Goal: Transaction & Acquisition: Purchase product/service

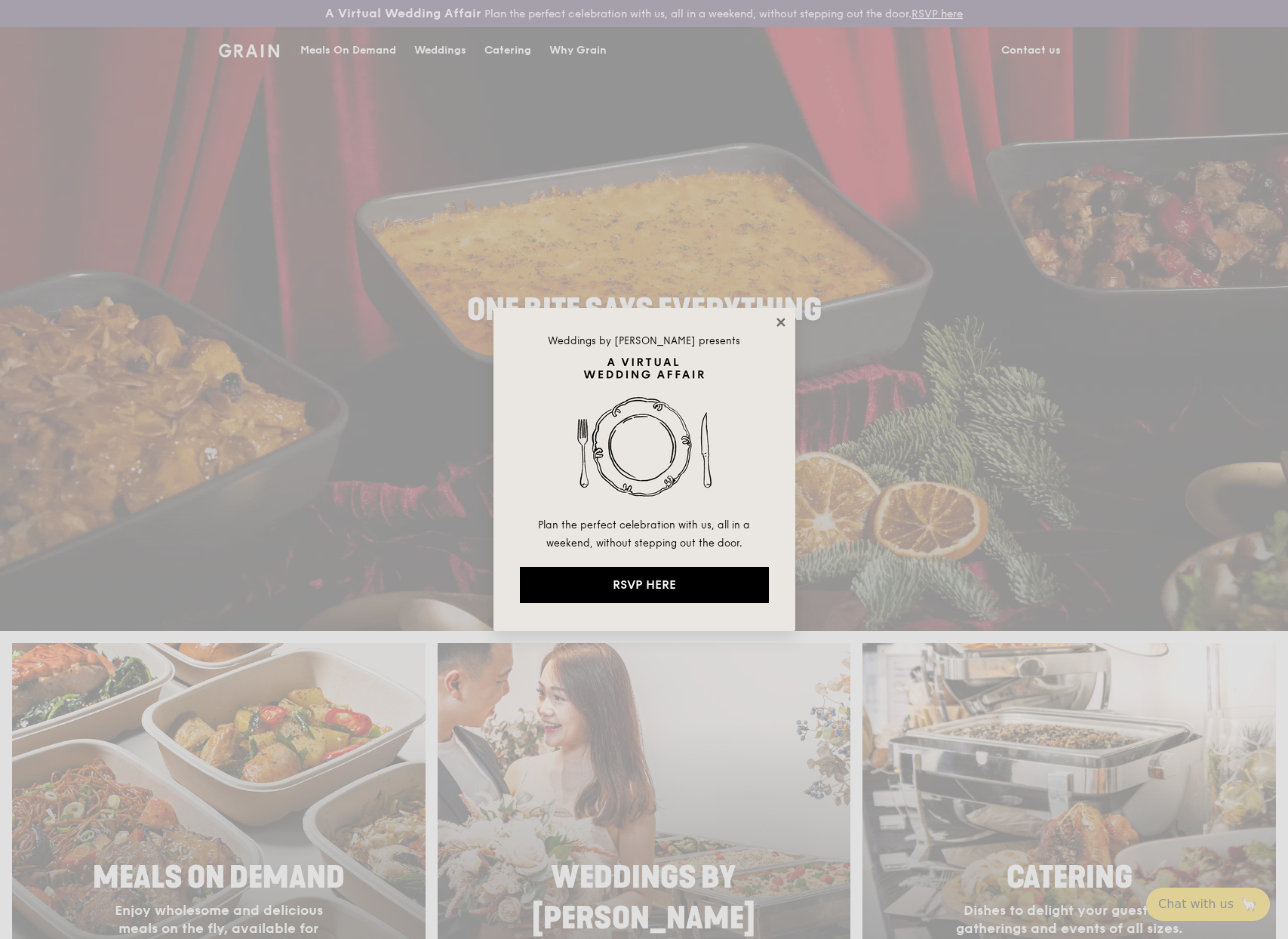
click at [783, 321] on icon at bounding box center [781, 322] width 14 height 14
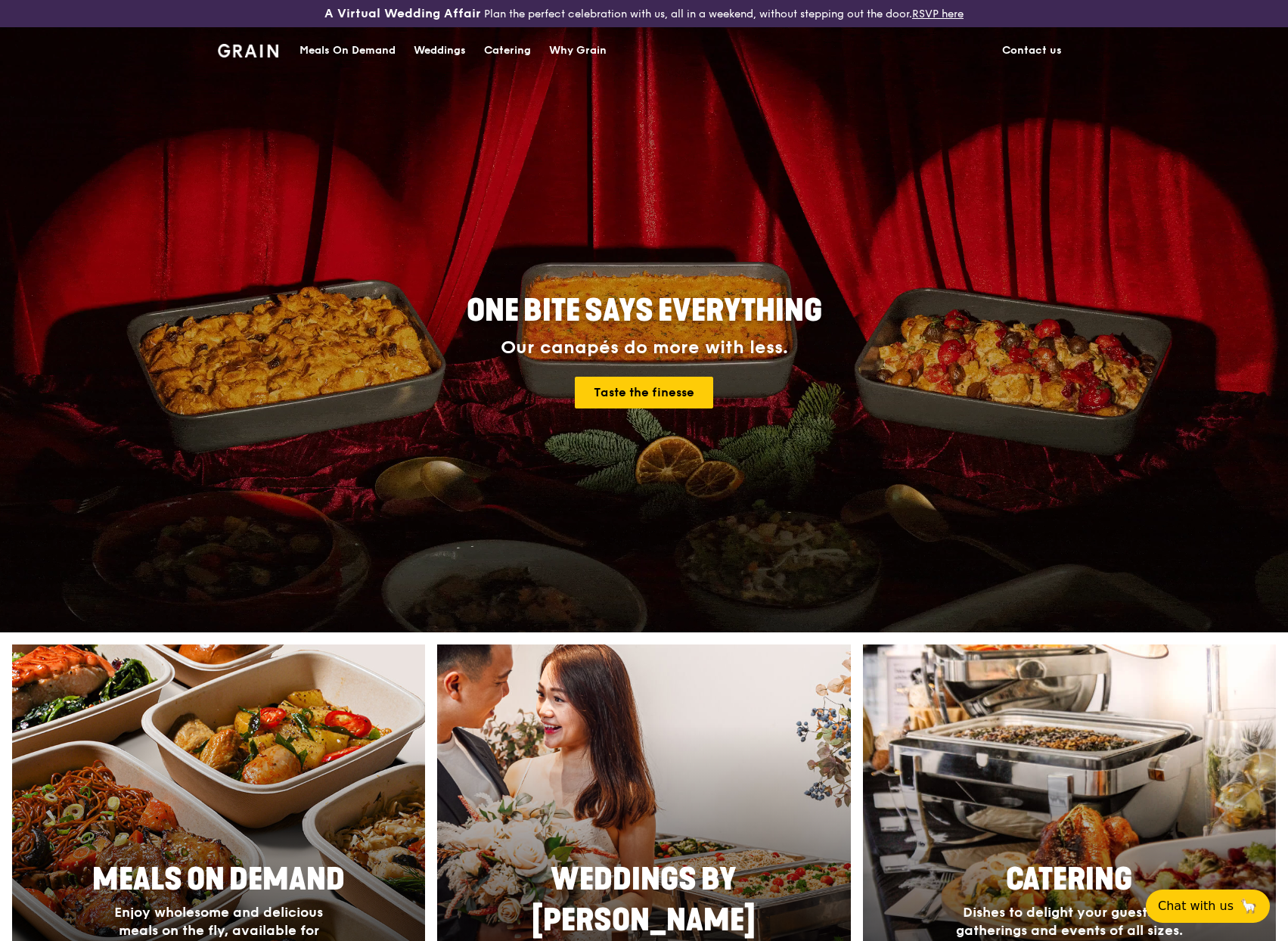
scroll to position [726, 0]
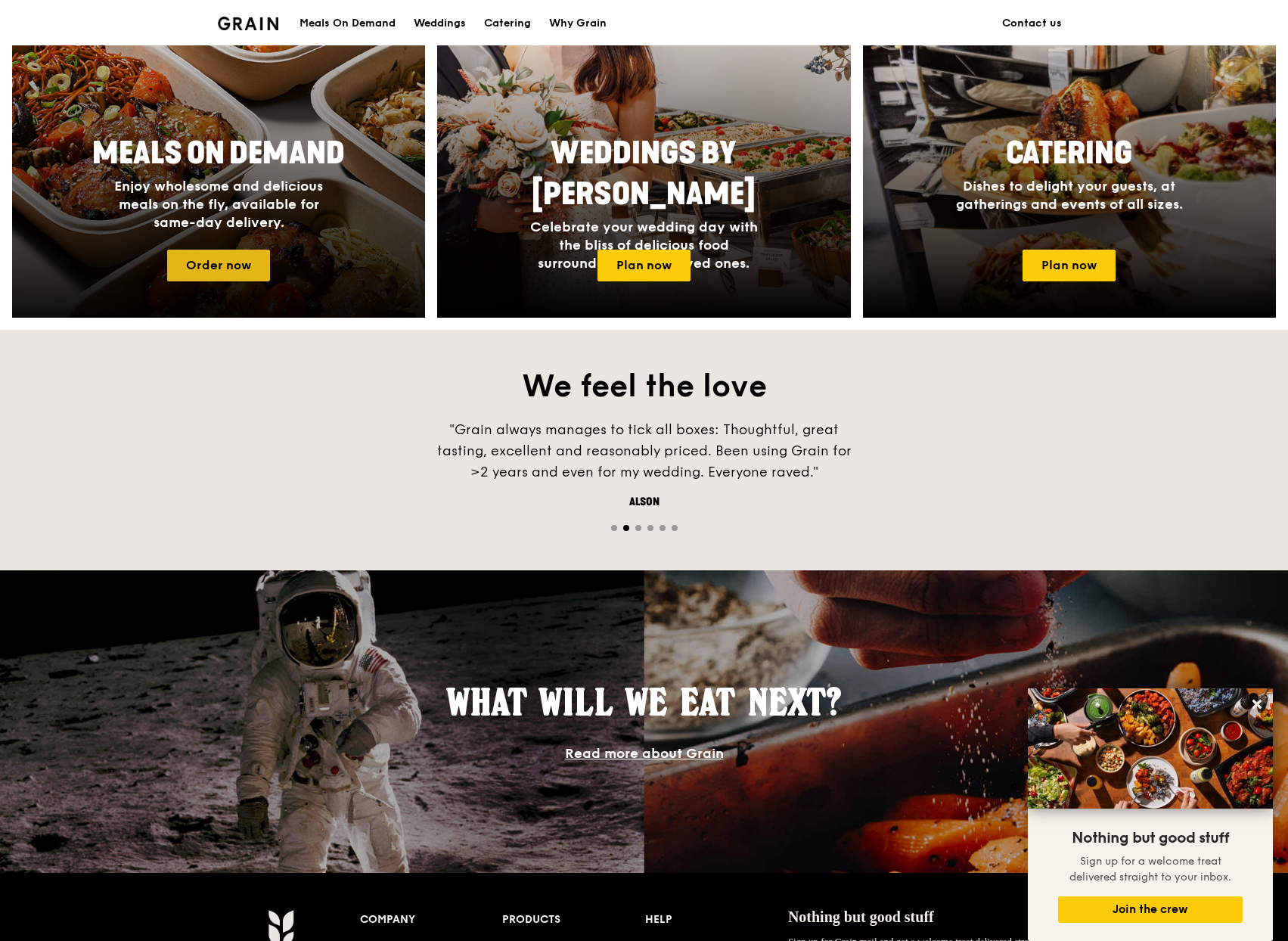
click at [236, 267] on link "Order now" at bounding box center [218, 265] width 103 height 31
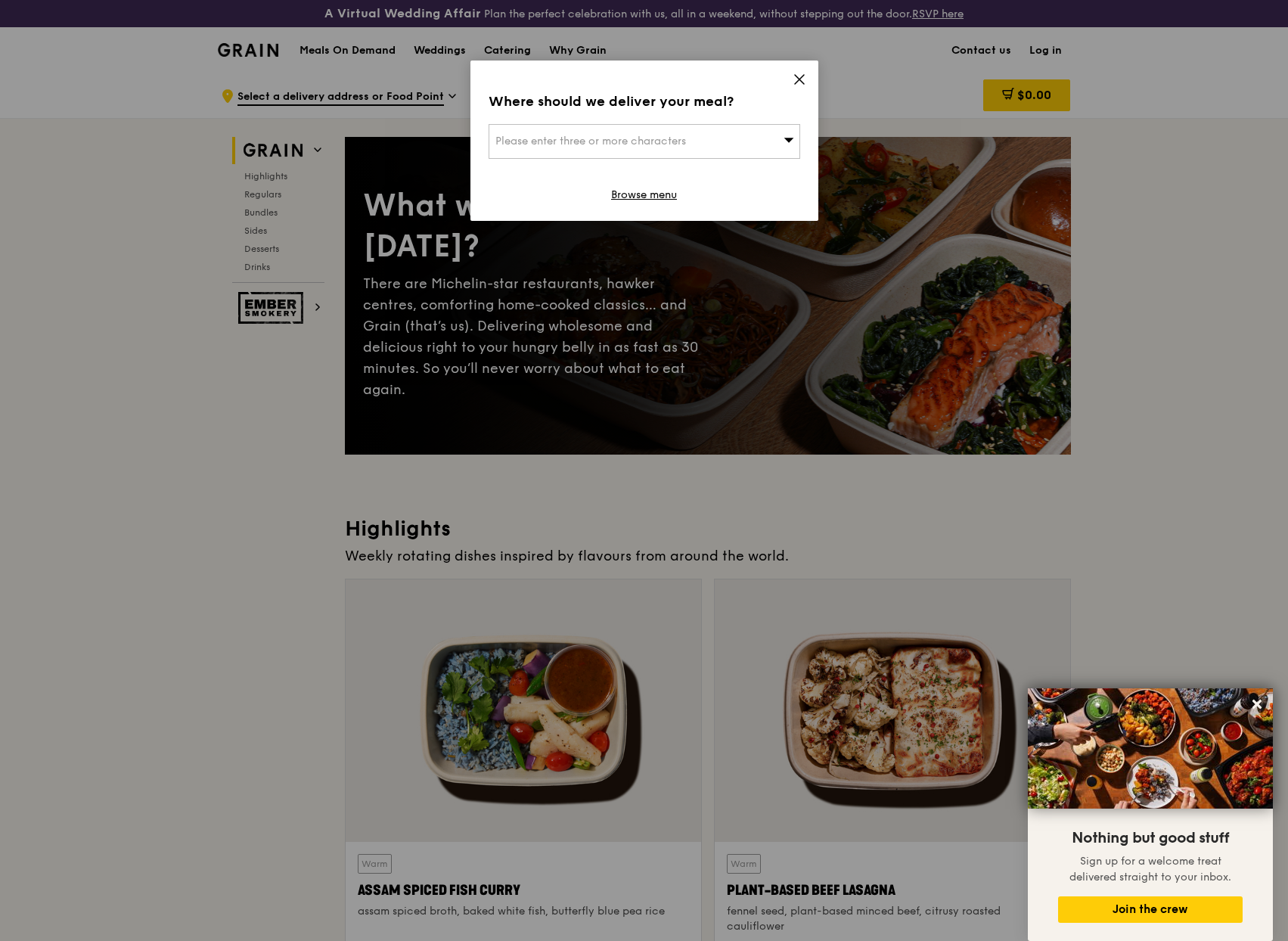
click at [648, 156] on div "Please enter three or more characters" at bounding box center [644, 140] width 311 height 34
click at [637, 146] on input "search" at bounding box center [644, 141] width 310 height 33
type input "MBFC"
click at [588, 176] on div "Mbfc" at bounding box center [607, 171] width 224 height 15
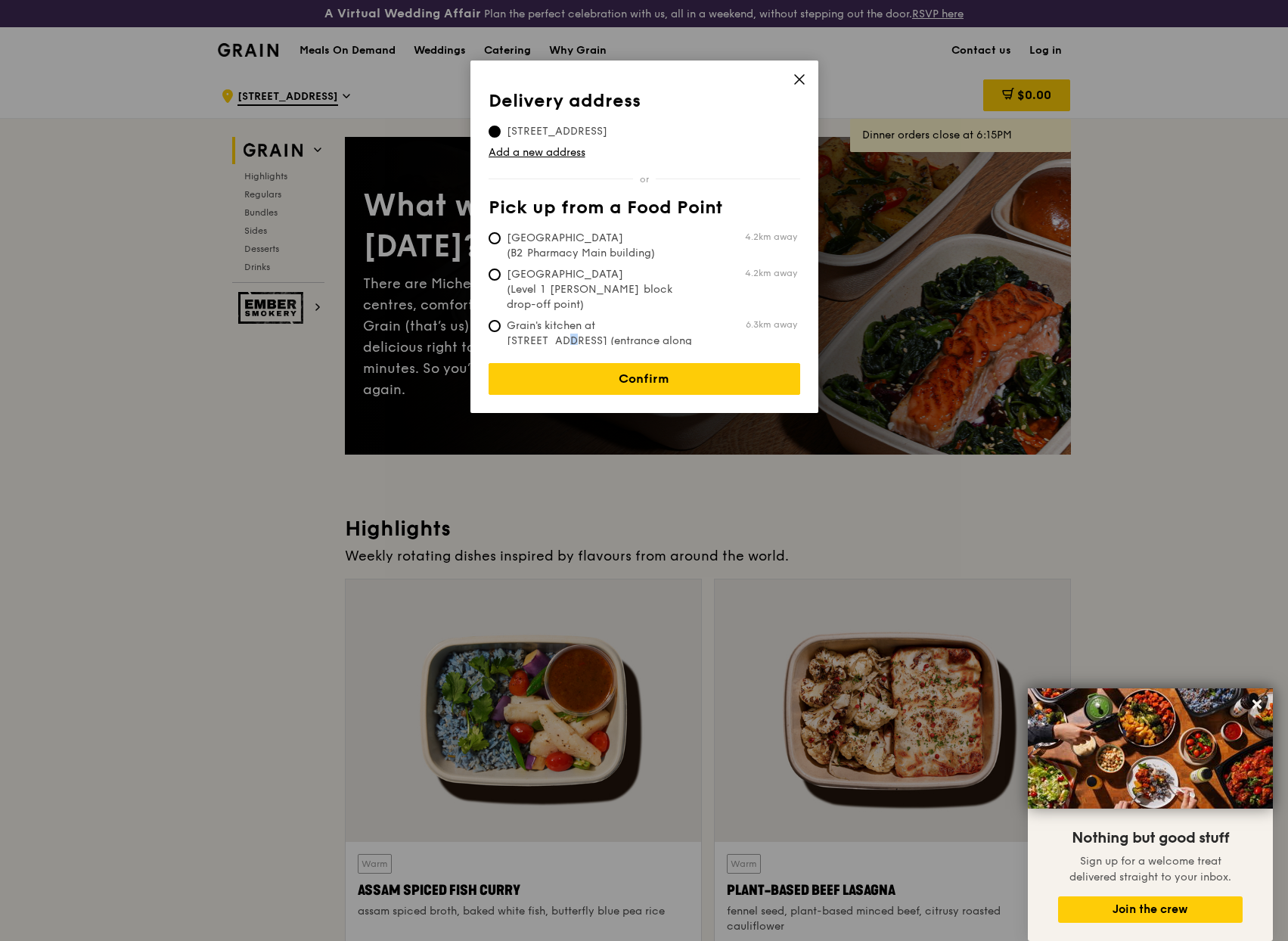
click at [619, 318] on span "Grain's kitchen at [STREET_ADDRESS] (entrance along [PERSON_NAME][GEOGRAPHIC_DA…" at bounding box center [600, 349] width 225 height 61
click at [601, 363] on link "Confirm" at bounding box center [644, 379] width 311 height 31
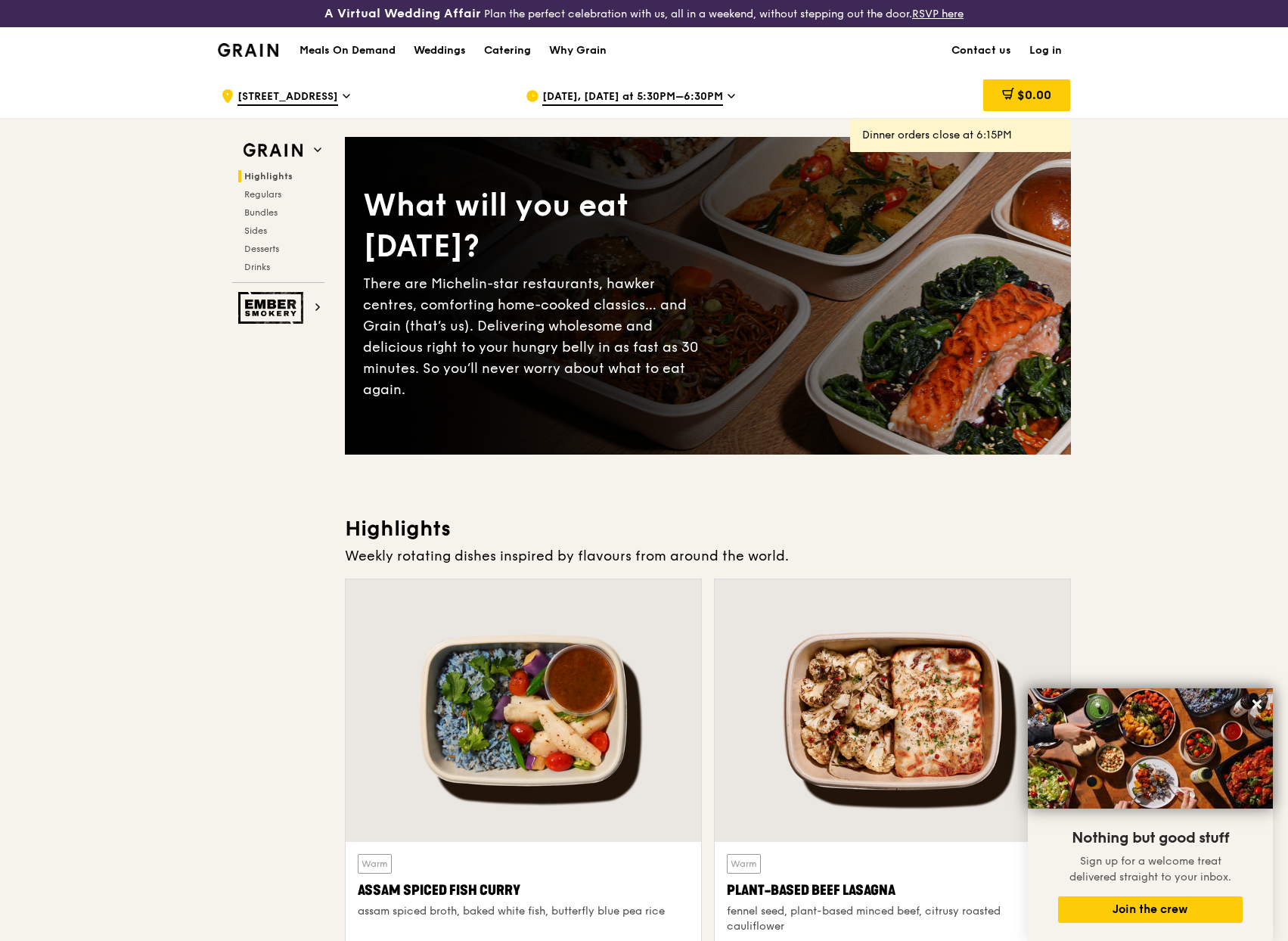
click at [365, 53] on h1 "Meals On Demand" at bounding box center [348, 50] width 96 height 15
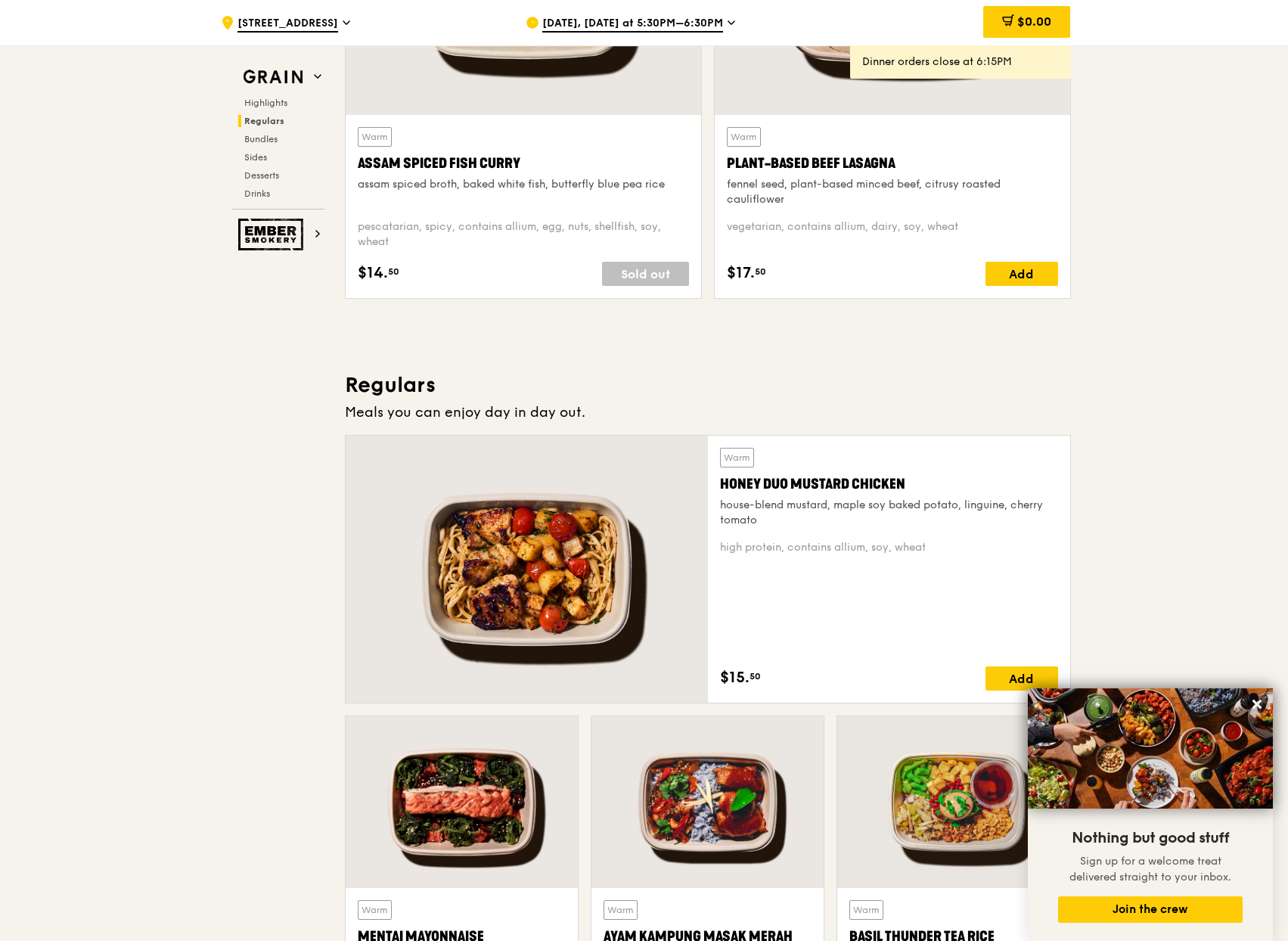
scroll to position [1452, 0]
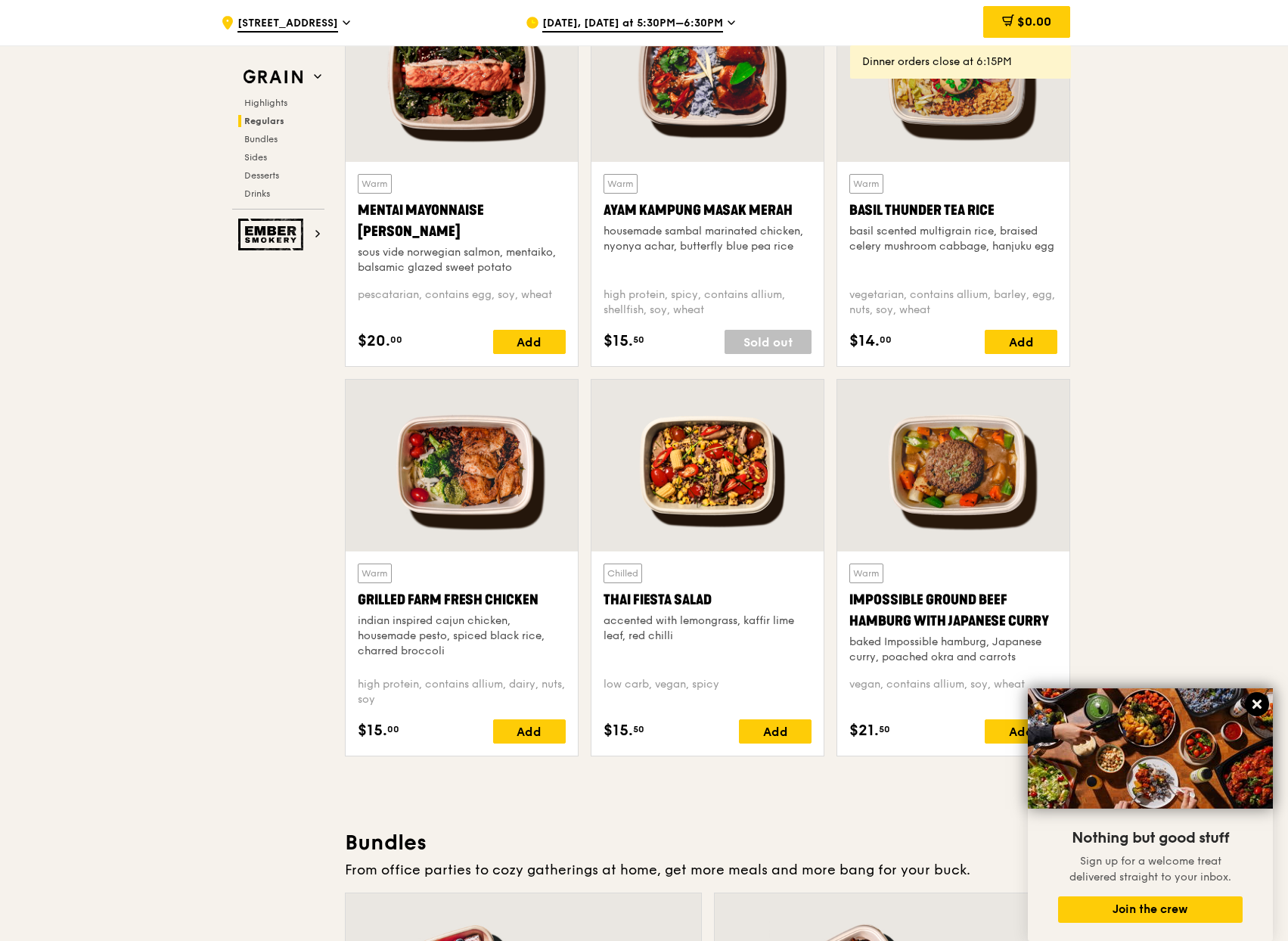
click at [1259, 704] on icon at bounding box center [1257, 703] width 9 height 9
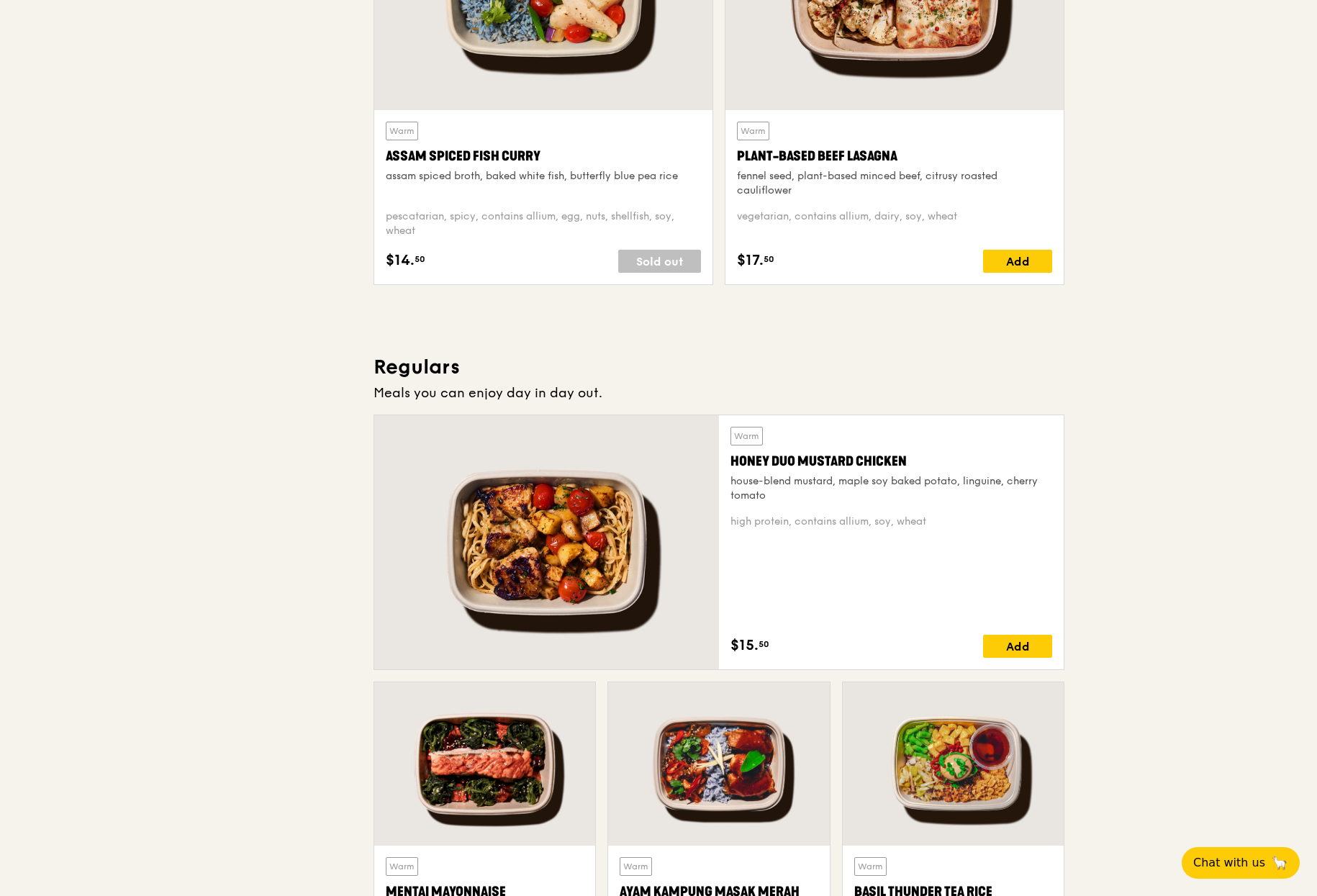
scroll to position [0, 0]
